Goal: Use online tool/utility: Utilize a website feature to perform a specific function

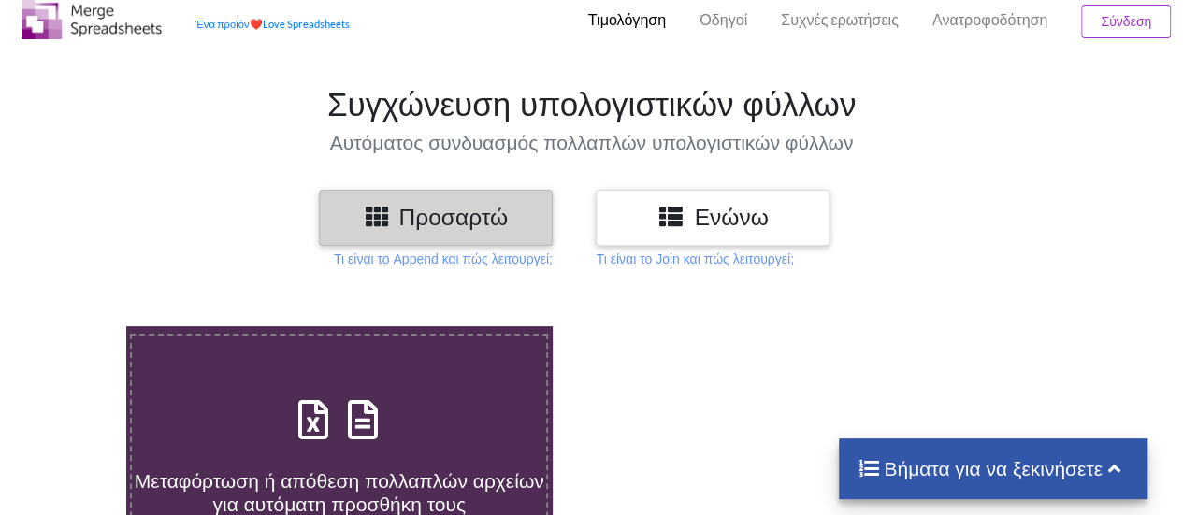
scroll to position [94, 0]
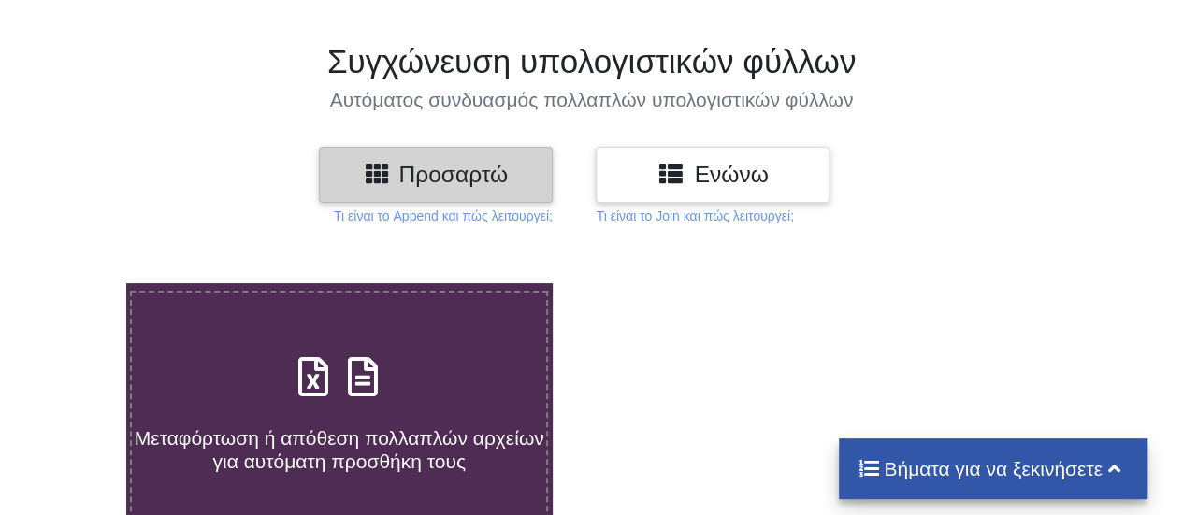
click at [372, 190] on div "Προσαρτώ" at bounding box center [436, 174] width 234 height 55
click at [413, 150] on div "Προσαρτώ" at bounding box center [436, 174] width 234 height 55
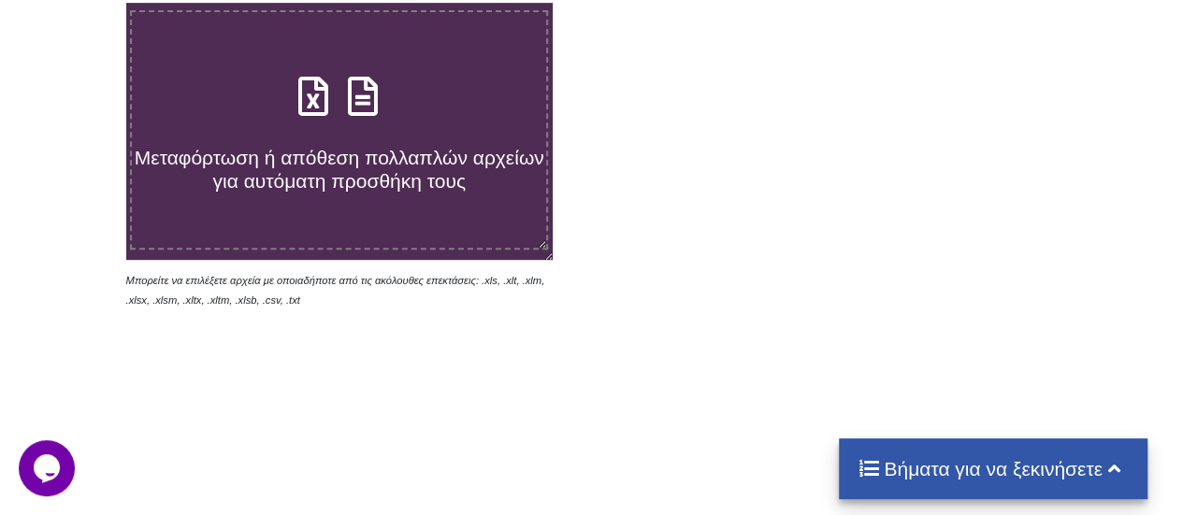
scroll to position [0, 0]
click at [373, 107] on icon at bounding box center [363, 86] width 47 height 39
click at [78, 3] on input "Μεταφόρτωση ή απόθεση πολλαπλών αρχείων για αυτόματη προσθήκη τους" at bounding box center [78, 3] width 0 height 0
type input "C:\fakepath\ΒΙΒΛΙΟΘΗΚΗ ΟΙΚΟΛΟΓΙΑ.xlsx"
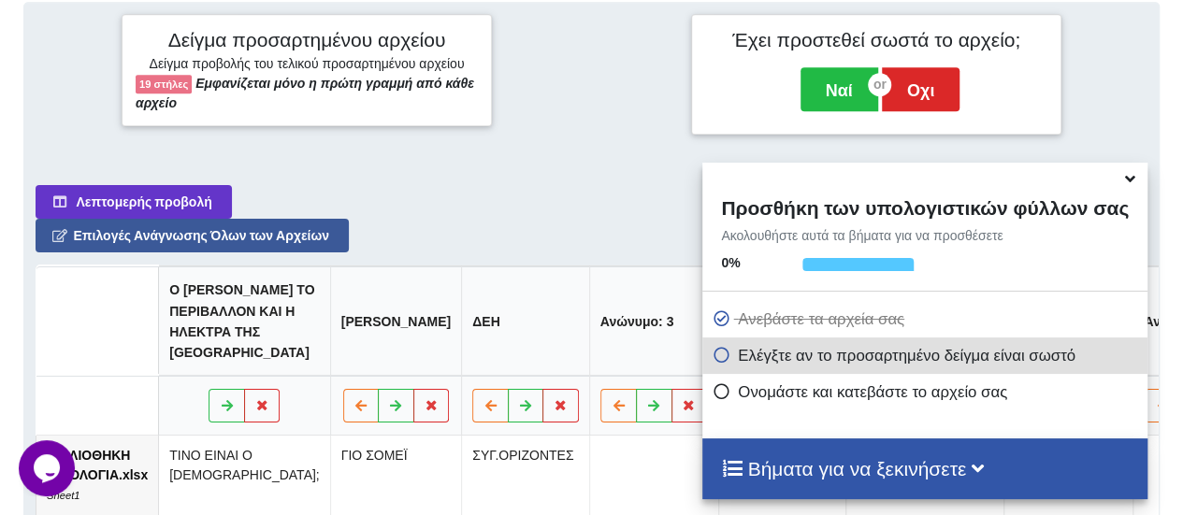
scroll to position [741, 0]
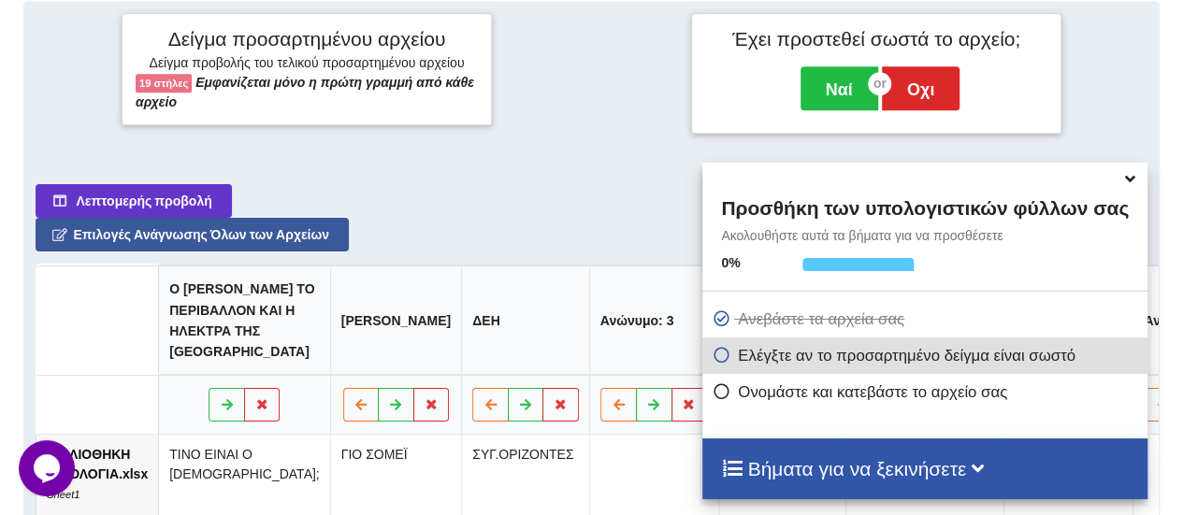
click at [1122, 184] on icon at bounding box center [1131, 175] width 20 height 17
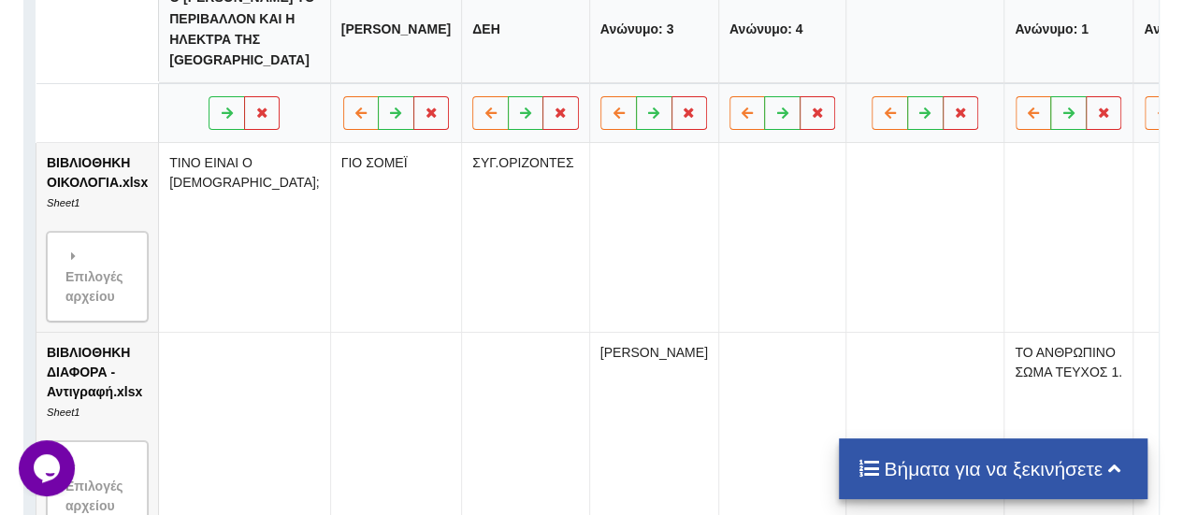
scroll to position [1022, 0]
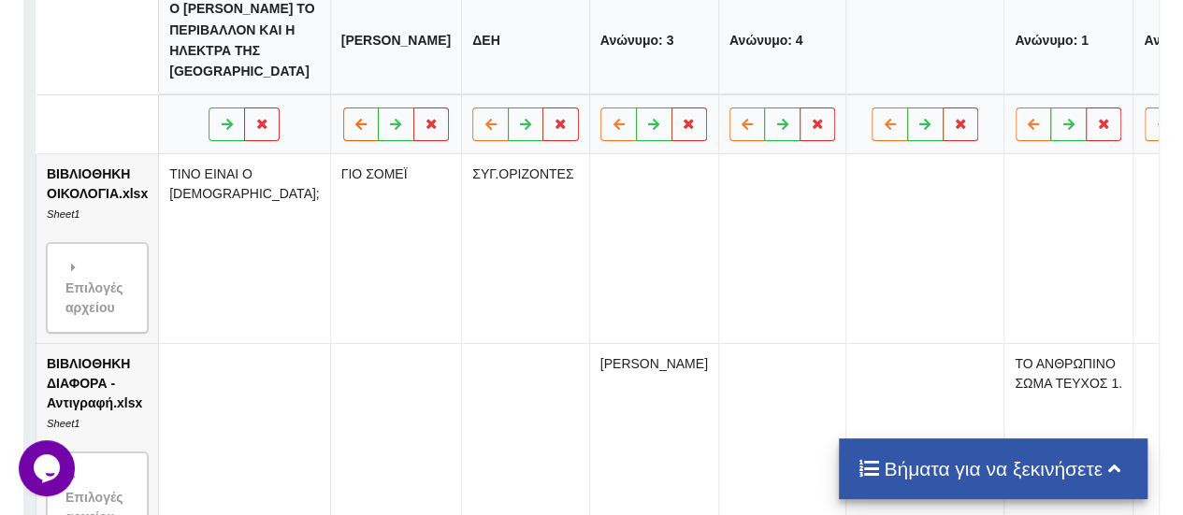
click at [354, 129] on icon at bounding box center [362, 123] width 16 height 11
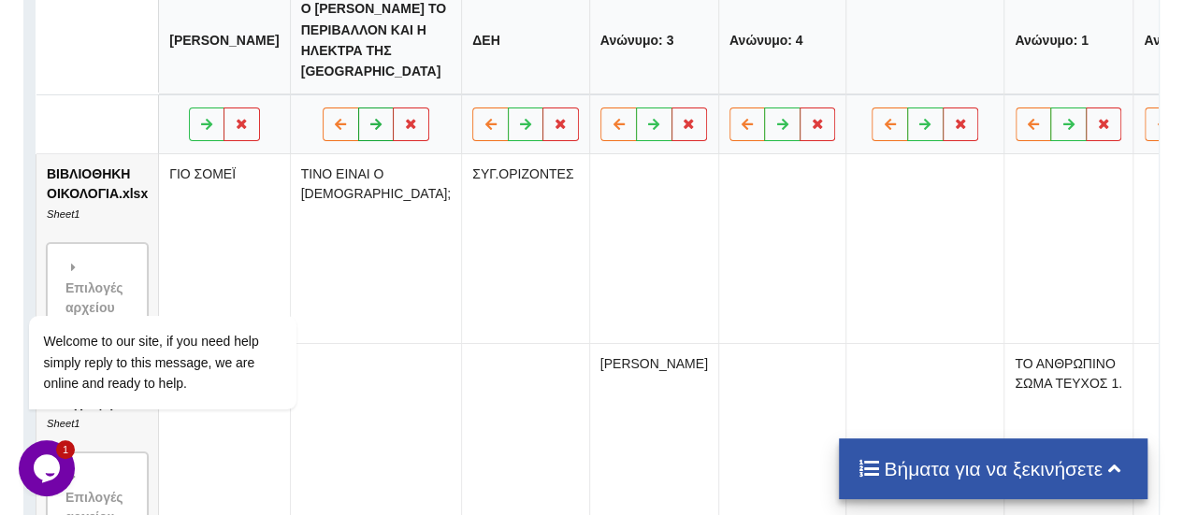
click at [358, 137] on button at bounding box center [376, 125] width 36 height 34
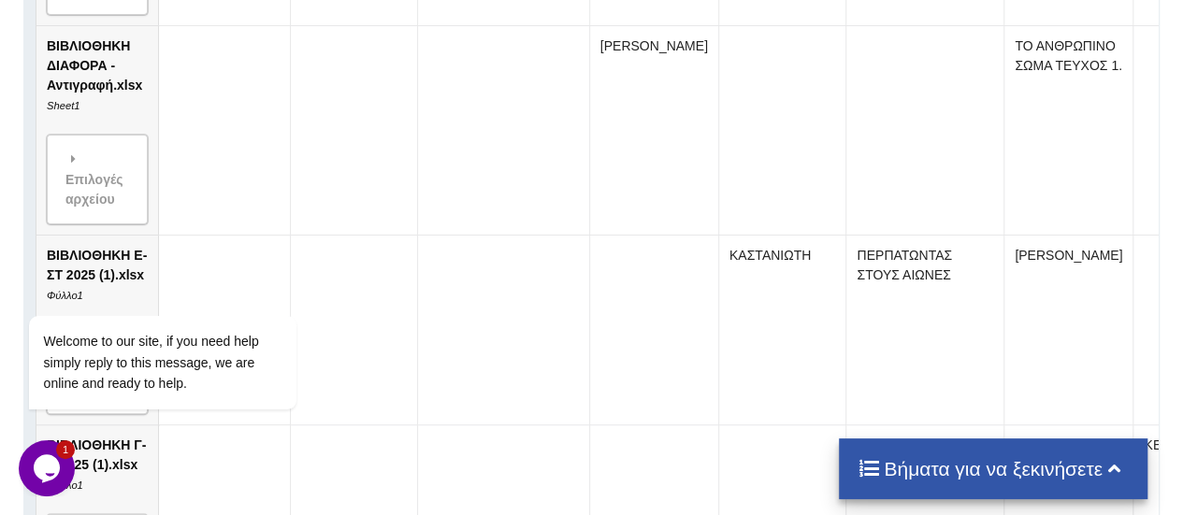
scroll to position [1115, 0]
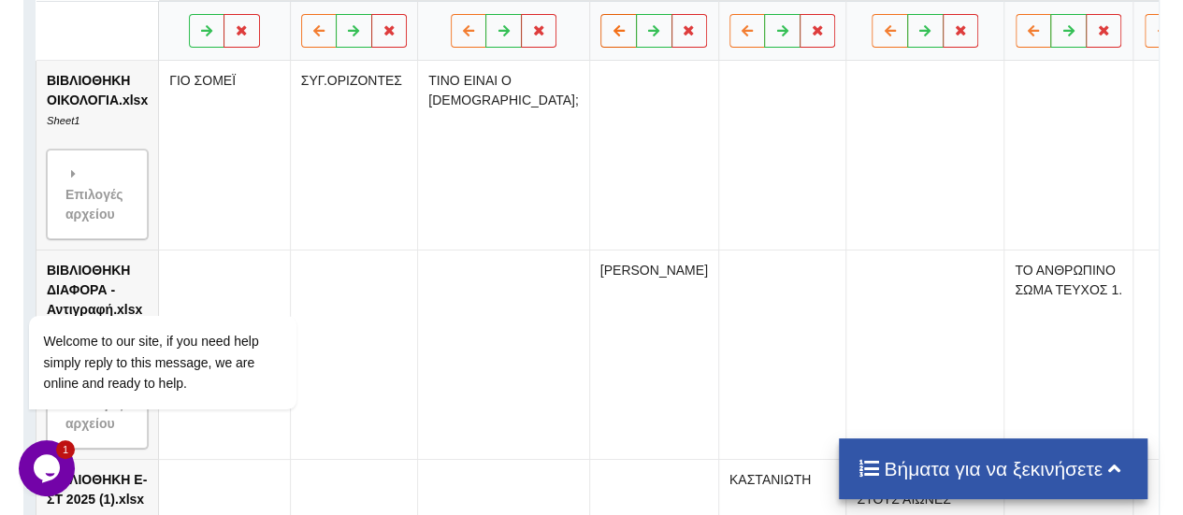
click at [601, 48] on button at bounding box center [619, 31] width 36 height 34
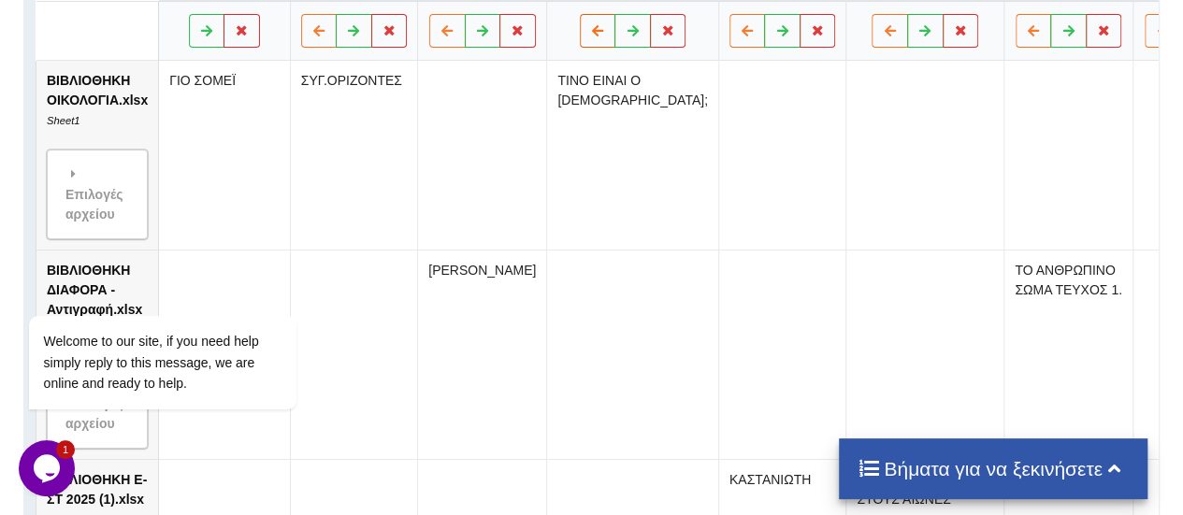
click at [582, 48] on button at bounding box center [598, 31] width 36 height 34
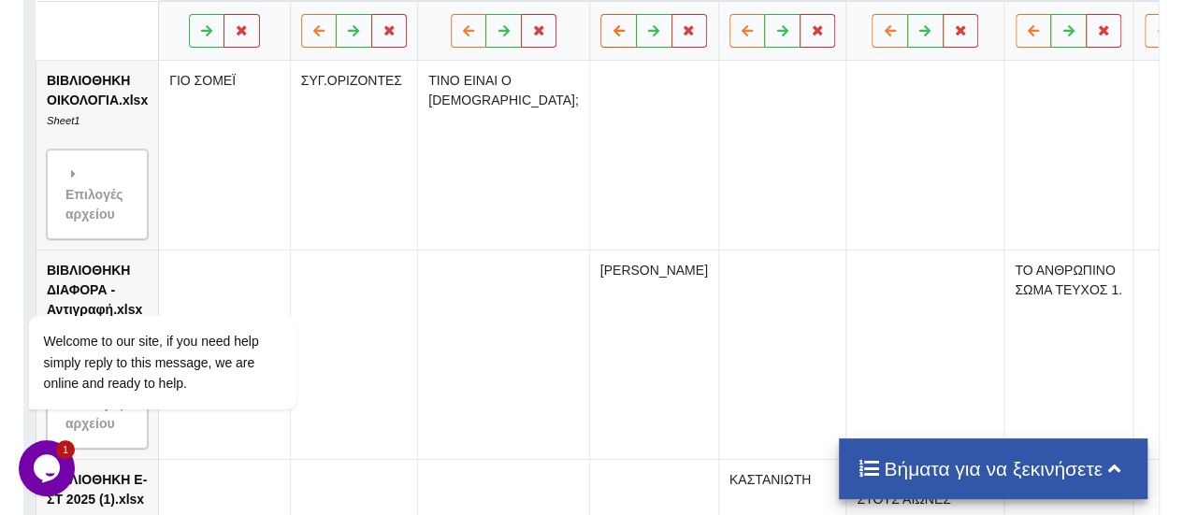
click at [612, 36] on icon at bounding box center [620, 29] width 16 height 11
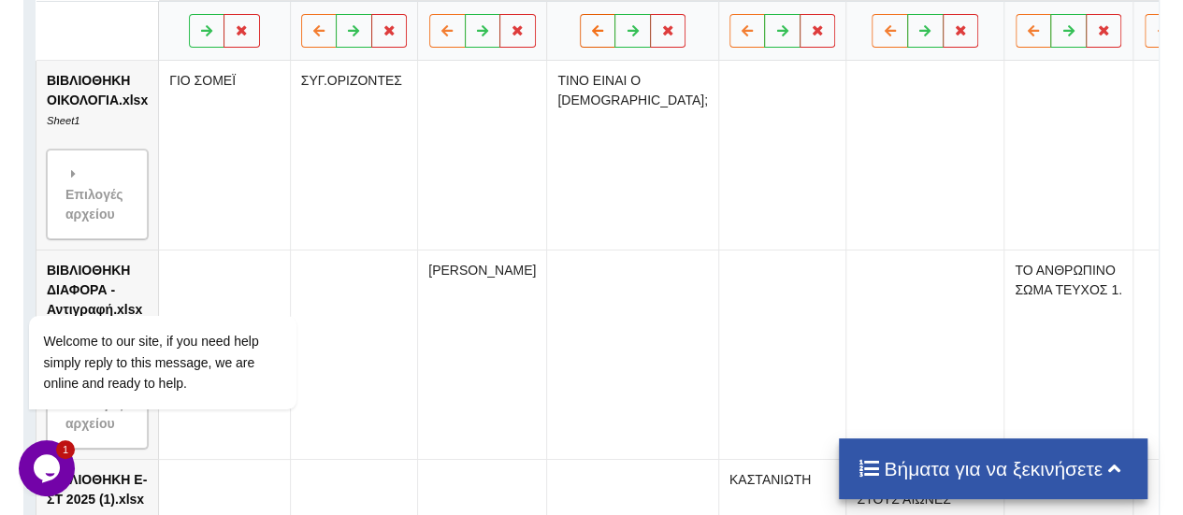
click at [590, 36] on icon at bounding box center [598, 29] width 16 height 11
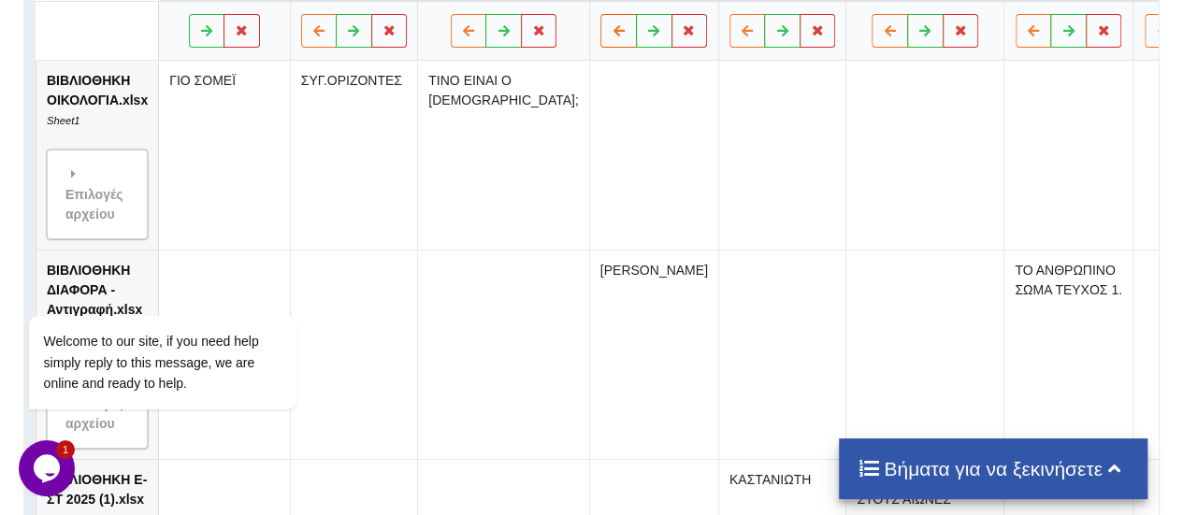
click at [612, 36] on icon at bounding box center [620, 29] width 16 height 11
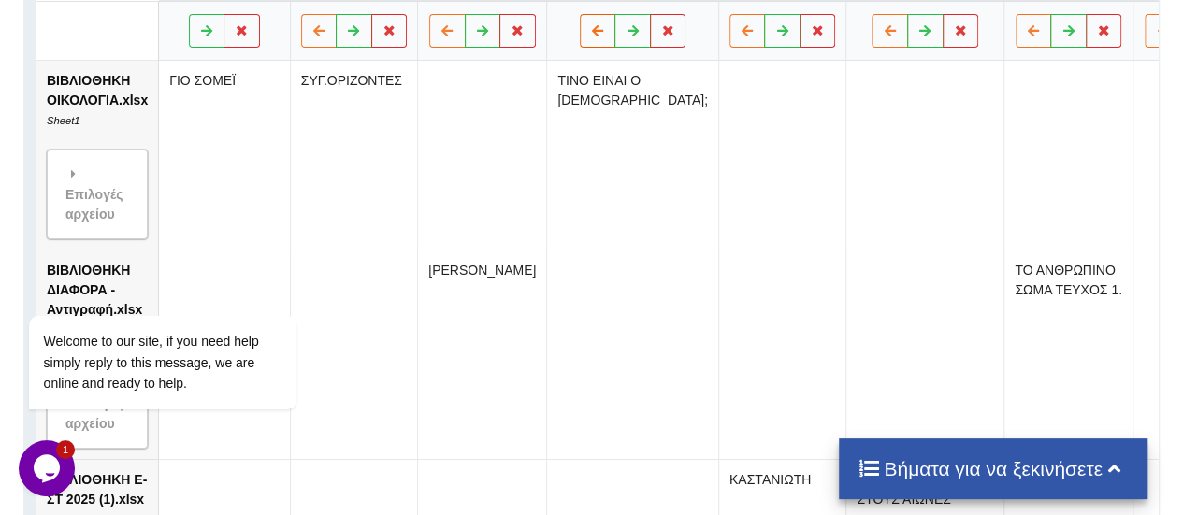
click at [590, 36] on icon at bounding box center [598, 29] width 16 height 11
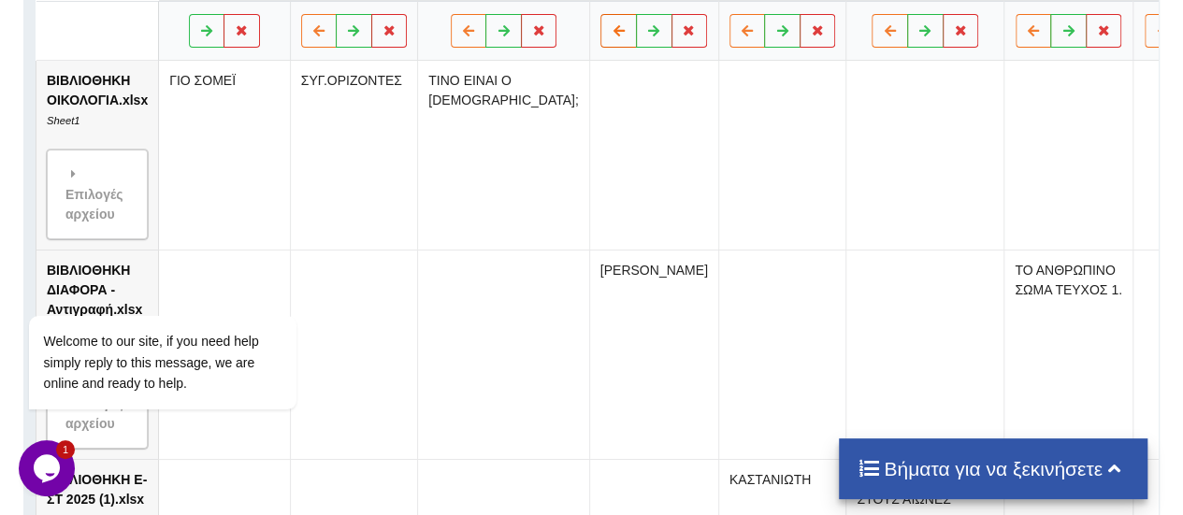
click at [612, 36] on icon at bounding box center [620, 29] width 16 height 11
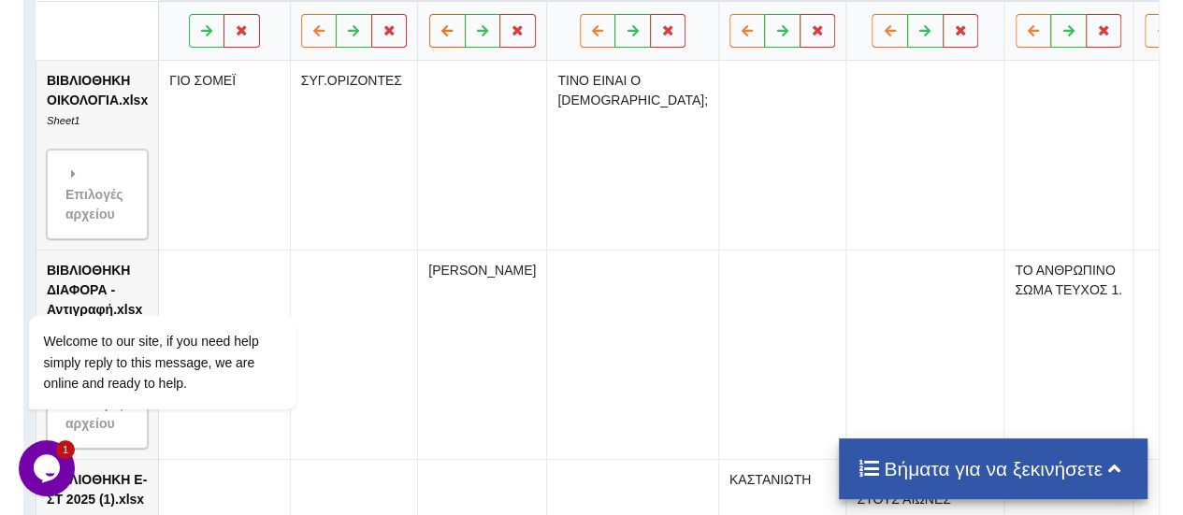
click at [445, 36] on icon at bounding box center [448, 29] width 16 height 11
click at [450, 44] on button at bounding box center [448, 31] width 36 height 34
click at [450, 44] on button at bounding box center [447, 31] width 36 height 34
click at [316, 36] on icon at bounding box center [320, 29] width 16 height 11
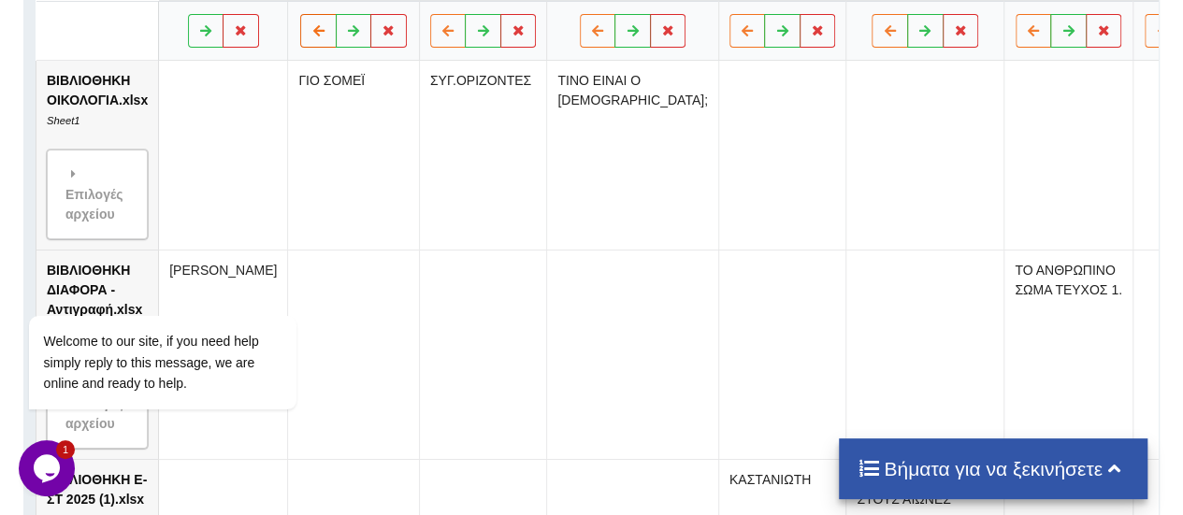
click at [312, 36] on icon at bounding box center [320, 29] width 16 height 11
click at [442, 48] on button at bounding box center [448, 31] width 36 height 34
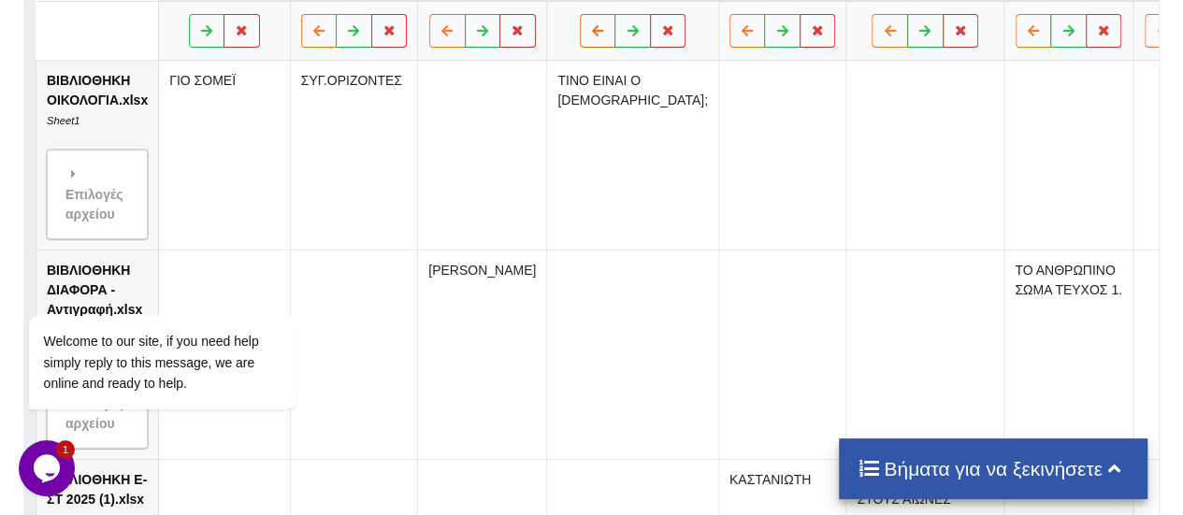
click at [590, 36] on icon at bounding box center [598, 29] width 16 height 11
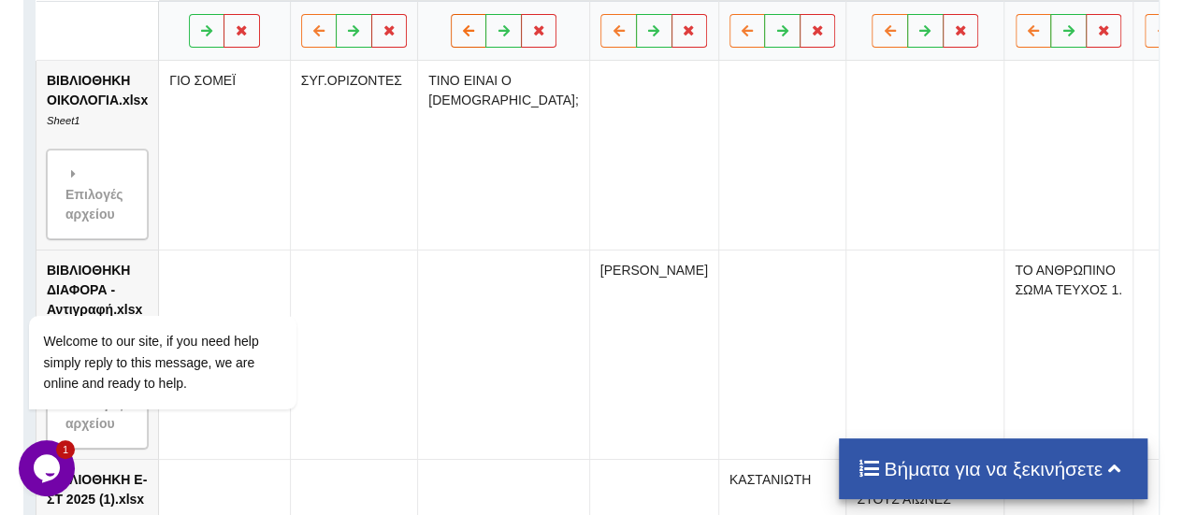
click at [461, 36] on icon at bounding box center [469, 29] width 16 height 11
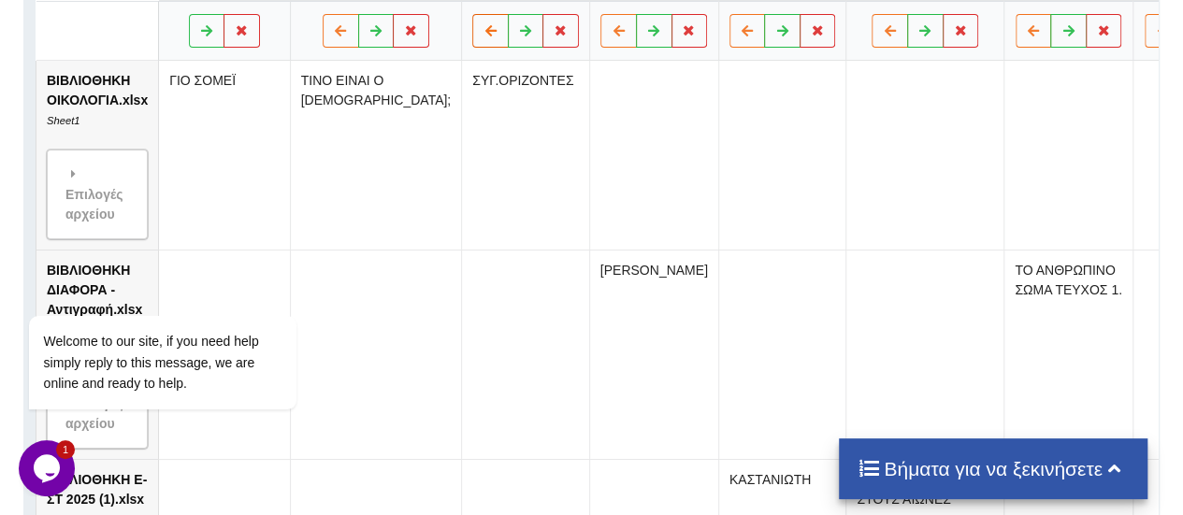
click at [473, 35] on button at bounding box center [491, 31] width 36 height 34
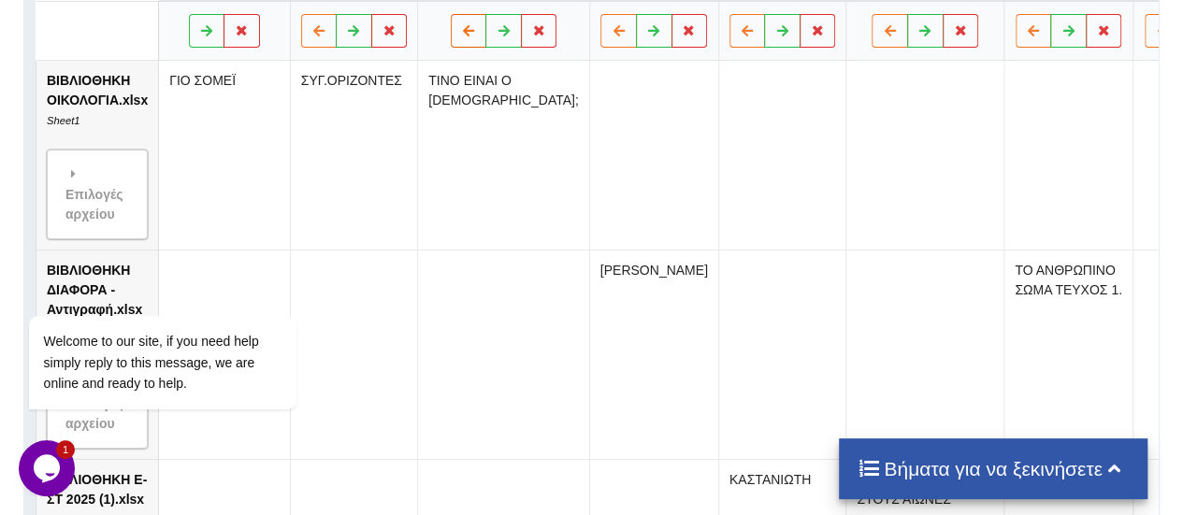
click at [451, 35] on button at bounding box center [469, 31] width 36 height 34
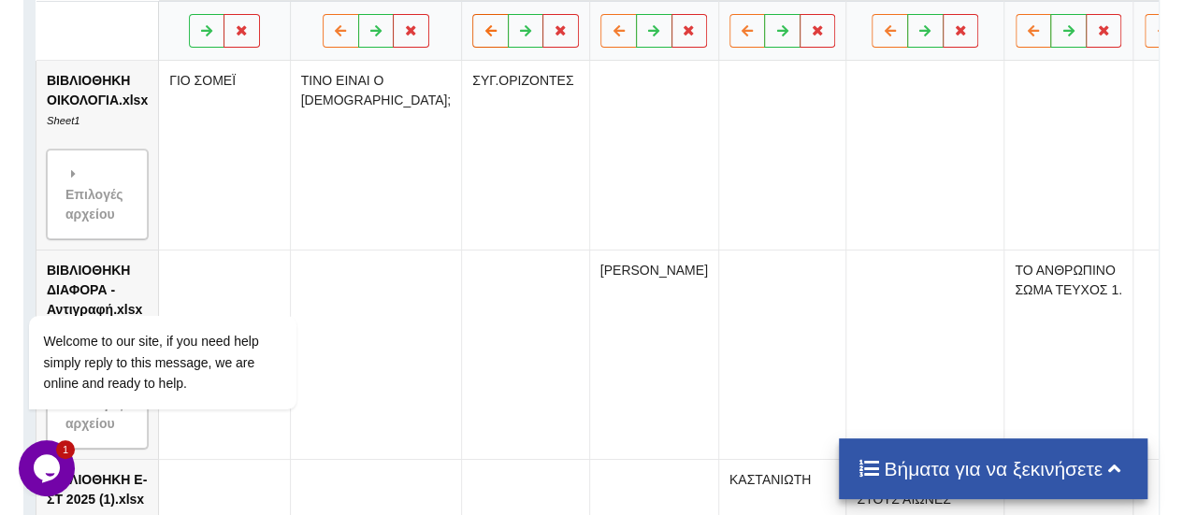
click at [473, 35] on button at bounding box center [491, 31] width 36 height 34
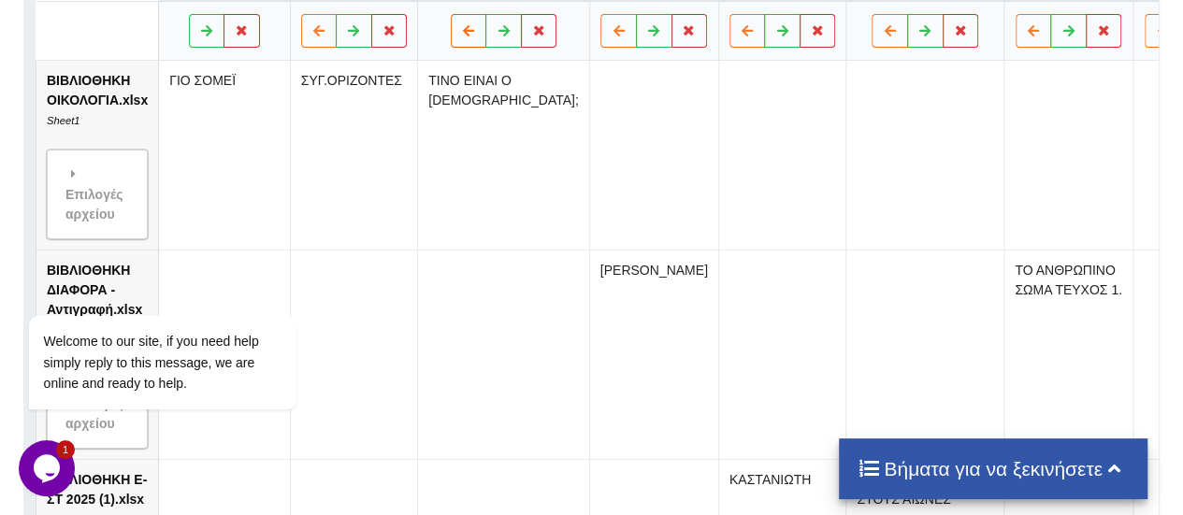
click at [451, 35] on button at bounding box center [469, 31] width 36 height 34
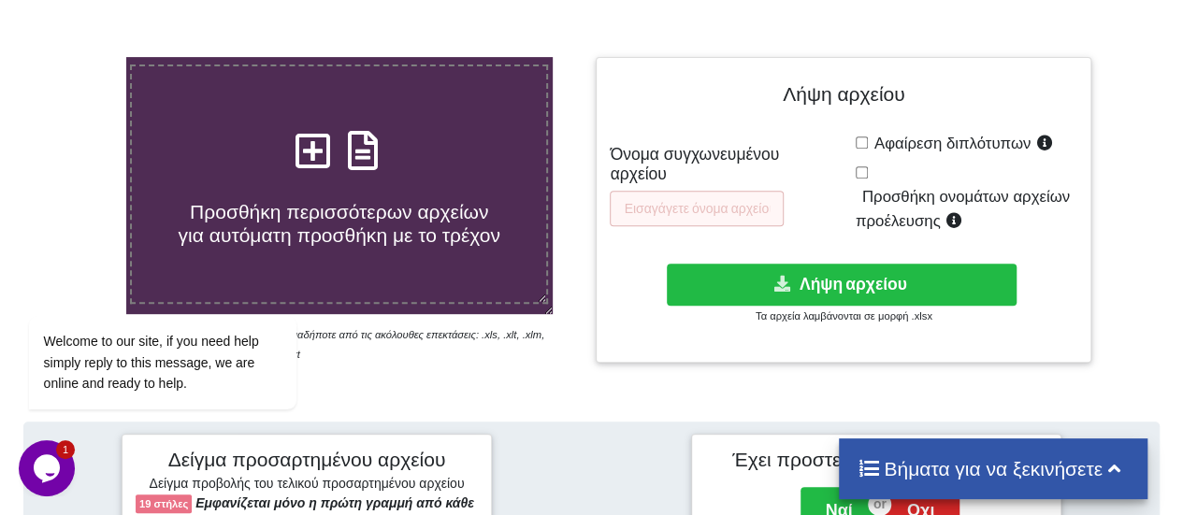
scroll to position [320, 0]
